Goal: Information Seeking & Learning: Learn about a topic

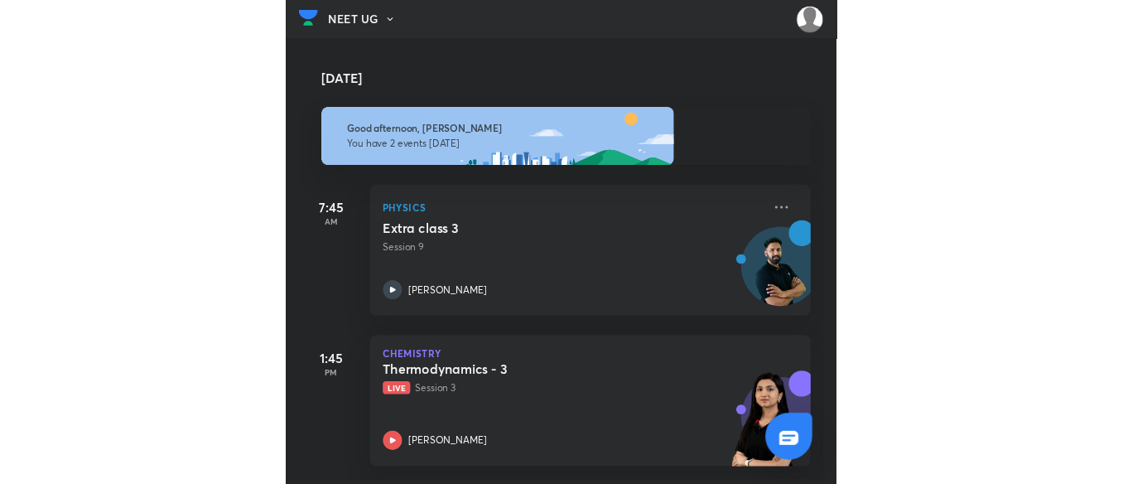
scroll to position [7, 0]
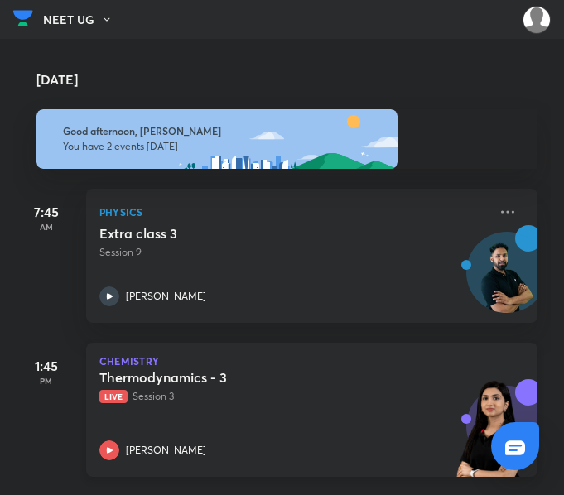
click at [309, 381] on div "Thermodynamics - 3 Live Session 3" at bounding box center [293, 386] width 388 height 35
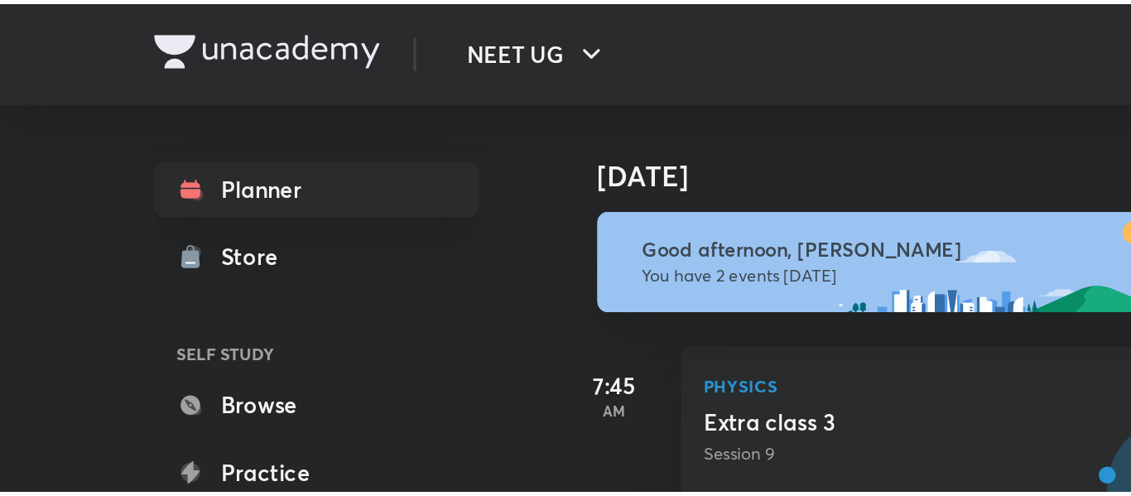
scroll to position [7, 0]
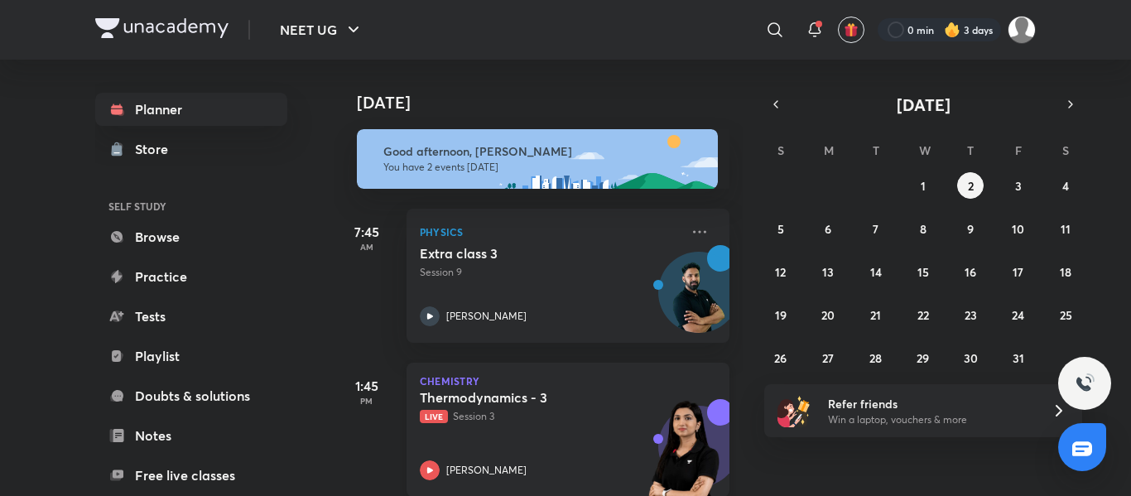
click at [571, 427] on div "Thermodynamics - 3 Live Session 3 [PERSON_NAME]" at bounding box center [550, 434] width 260 height 91
click at [576, 416] on p "Live Session 3" at bounding box center [550, 416] width 260 height 15
click at [549, 417] on p "Live Session 3" at bounding box center [550, 416] width 260 height 15
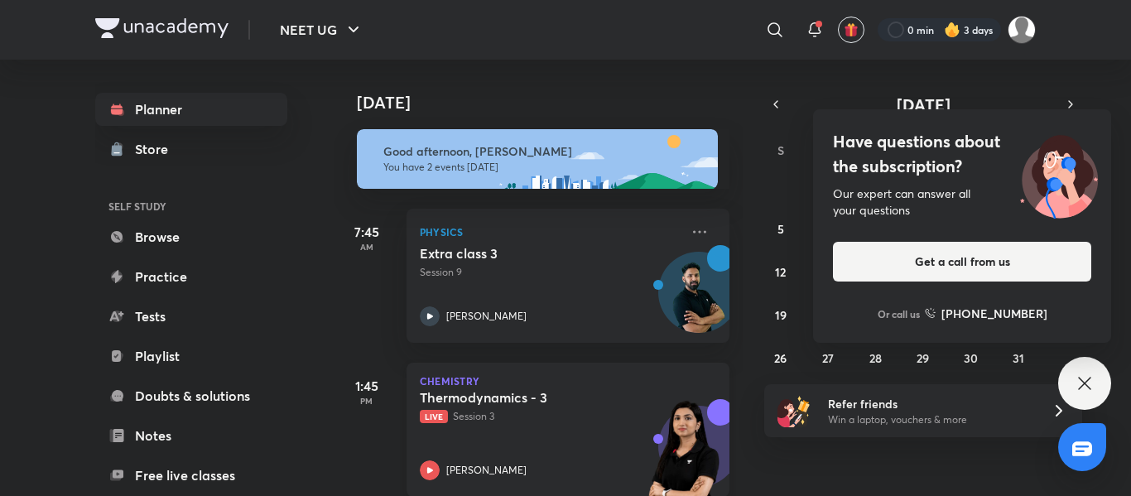
click at [619, 431] on div "Thermodynamics - 3 Live Session 3 [PERSON_NAME]" at bounding box center [550, 434] width 260 height 91
